Goal: Transaction & Acquisition: Book appointment/travel/reservation

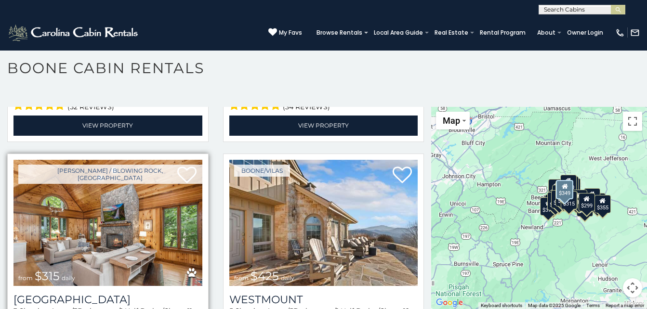
scroll to position [193, 0]
click at [146, 193] on img at bounding box center [107, 223] width 189 height 126
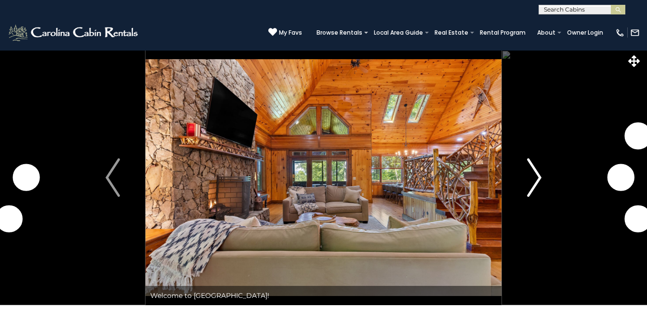
click at [537, 174] on img "Next" at bounding box center [534, 177] width 14 height 39
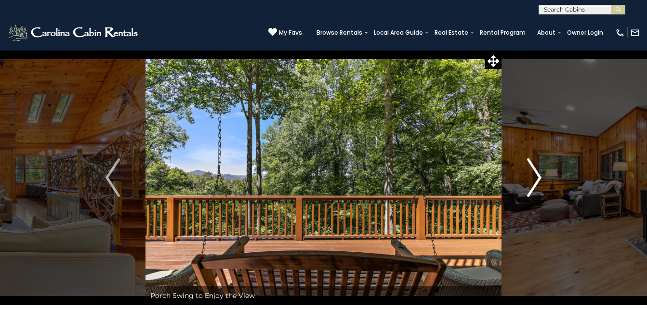
click at [537, 174] on img "Next" at bounding box center [534, 177] width 14 height 39
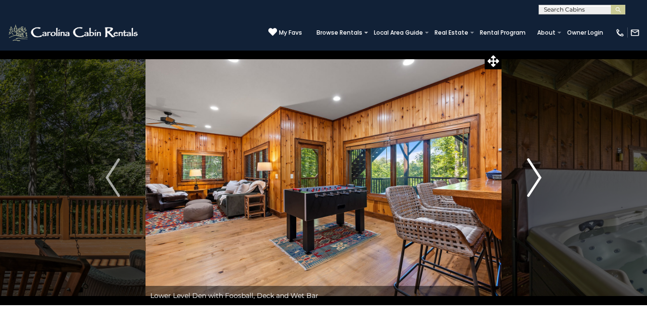
click at [537, 174] on img "Next" at bounding box center [534, 177] width 14 height 39
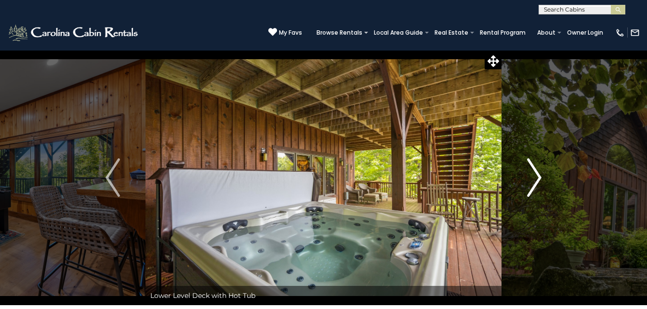
click at [537, 174] on img "Next" at bounding box center [534, 177] width 14 height 39
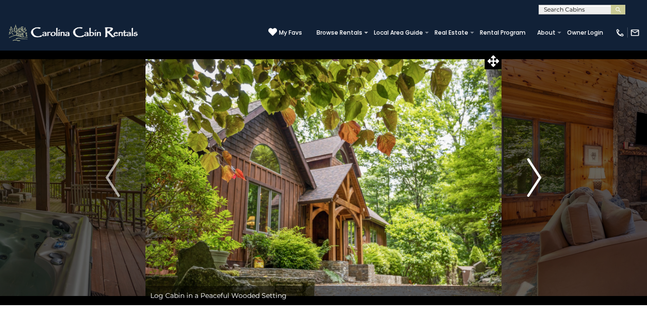
click at [537, 174] on img "Next" at bounding box center [534, 177] width 14 height 39
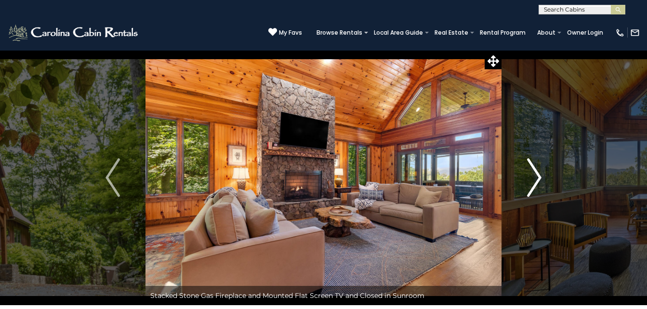
click at [537, 174] on img "Next" at bounding box center [534, 177] width 14 height 39
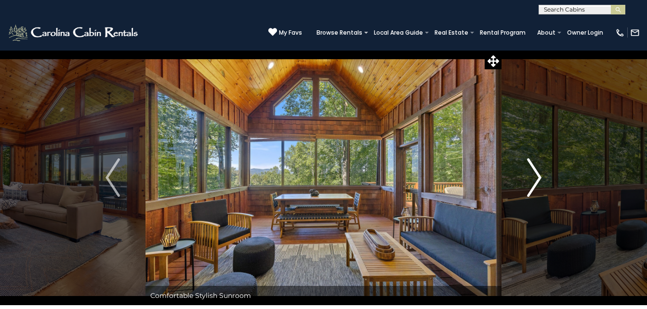
click at [537, 174] on img "Next" at bounding box center [534, 177] width 14 height 39
